Goal: Transaction & Acquisition: Download file/media

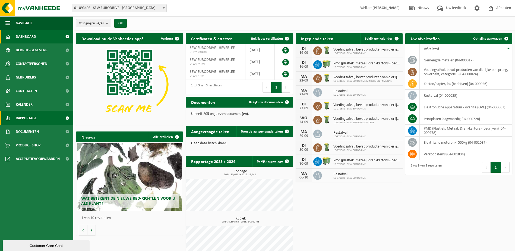
click at [27, 118] on span "Rapportage" at bounding box center [26, 118] width 21 height 14
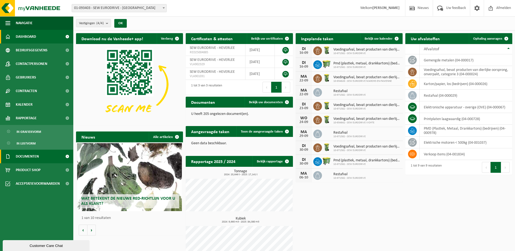
click at [28, 158] on span "Documenten" at bounding box center [27, 156] width 23 height 14
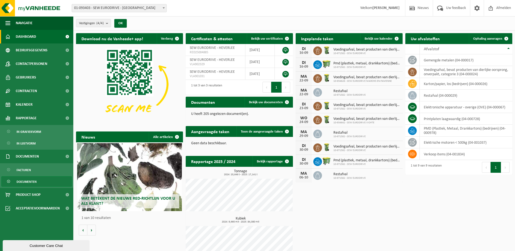
click at [32, 181] on span "Documenten" at bounding box center [27, 181] width 20 height 10
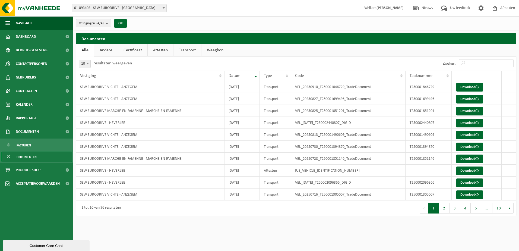
click at [158, 50] on link "Attesten" at bounding box center [160, 50] width 25 height 12
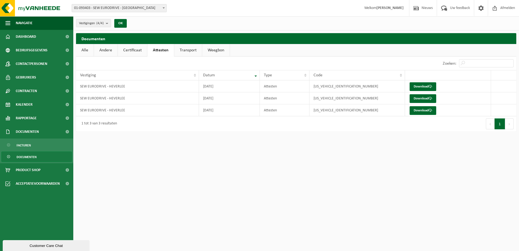
click at [124, 52] on link "Certificaat" at bounding box center [132, 50] width 29 height 12
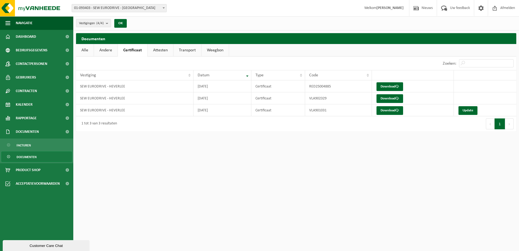
click at [161, 52] on link "Attesten" at bounding box center [160, 50] width 25 height 12
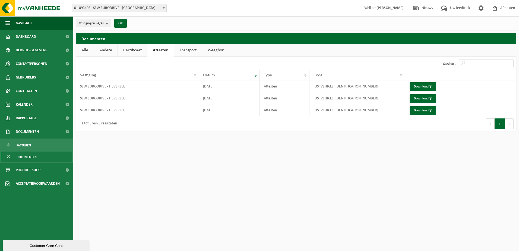
click at [111, 51] on link "Andere" at bounding box center [106, 50] width 24 height 12
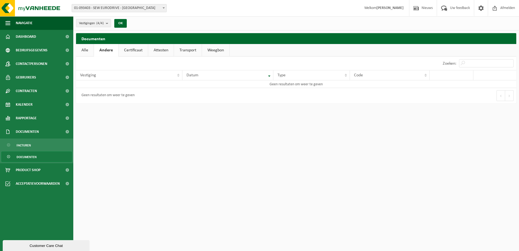
click at [184, 50] on link "Transport" at bounding box center [188, 50] width 28 height 12
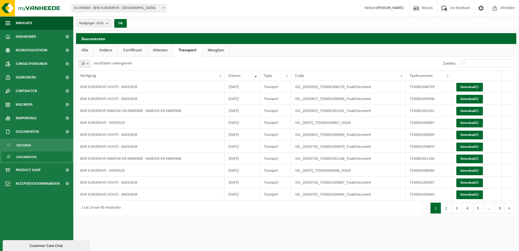
click at [158, 50] on link "Attesten" at bounding box center [159, 50] width 25 height 12
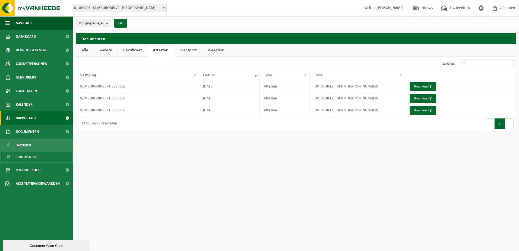
click at [20, 117] on span "Rapportage" at bounding box center [26, 118] width 21 height 14
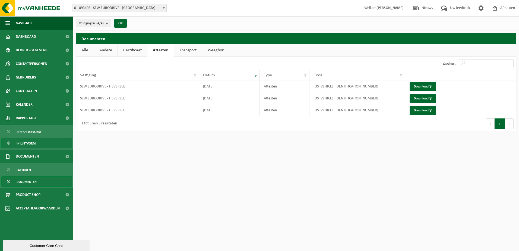
click at [28, 144] on span "In lijstvorm" at bounding box center [26, 143] width 19 height 10
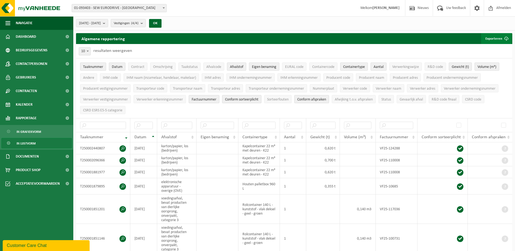
click at [491, 38] on button "Exporteren" at bounding box center [496, 38] width 31 height 11
click at [431, 28] on div "2025-04-01 - 2025-09-16 Huidige maand Vorige maand Laatste 6 maanden Huidig jaa…" at bounding box center [293, 23] width 441 height 14
click at [469, 24] on div "2025-04-01 - 2025-09-16 Huidige maand Vorige maand Laatste 6 maanden Huidig jaa…" at bounding box center [293, 23] width 441 height 14
click at [495, 38] on button "Exporteren" at bounding box center [496, 38] width 31 height 11
click at [128, 8] on span "01-093403 - SEW EURODRIVE - [GEOGRAPHIC_DATA]" at bounding box center [119, 8] width 94 height 8
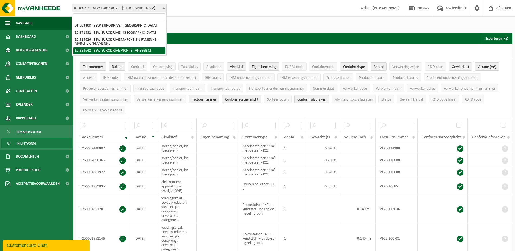
select select "136278"
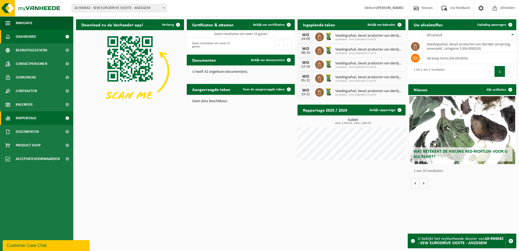
click at [23, 118] on span "Rapportage" at bounding box center [26, 118] width 21 height 14
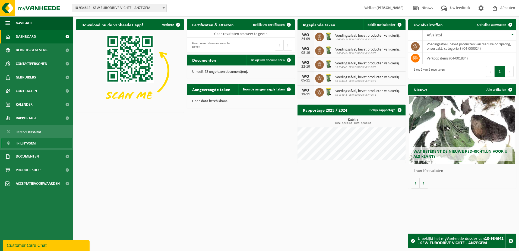
click at [30, 144] on span "In lijstvorm" at bounding box center [26, 143] width 19 height 10
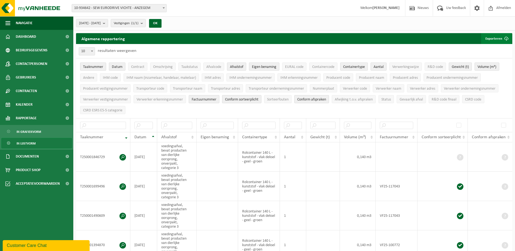
click at [498, 38] on button "Exporteren" at bounding box center [496, 38] width 31 height 11
click at [491, 62] on link "Alle beschikbare kolommen" at bounding box center [486, 60] width 49 height 11
